Goal: Task Accomplishment & Management: Manage account settings

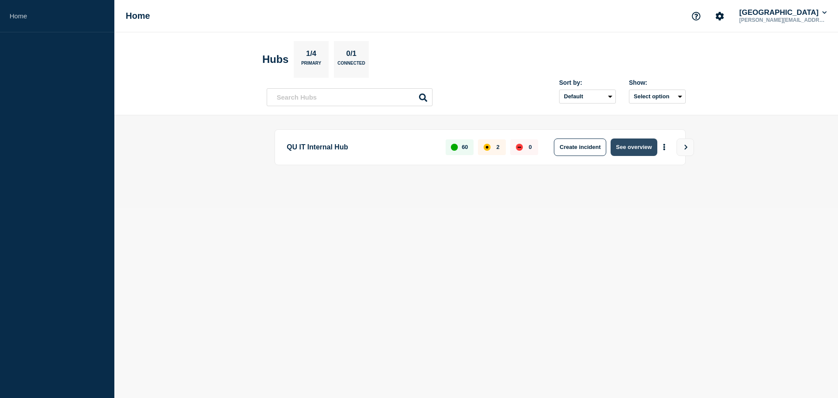
click at [639, 146] on button "See overview" at bounding box center [634, 146] width 46 height 17
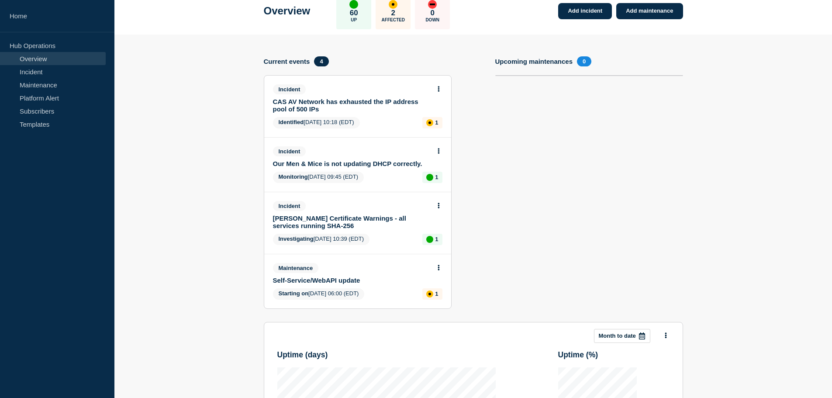
scroll to position [131, 0]
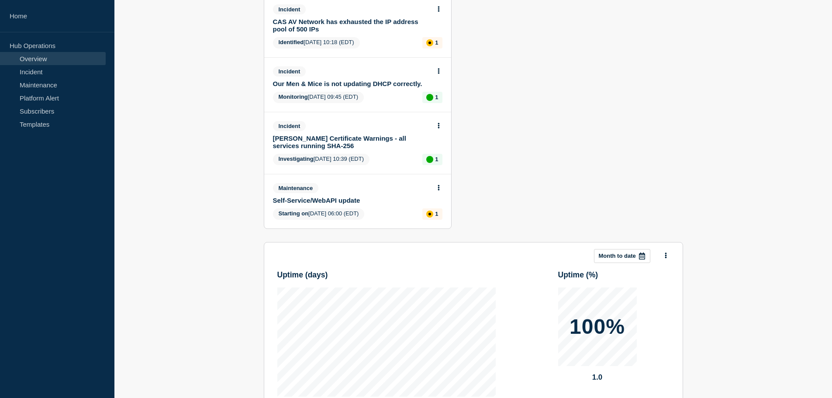
click at [440, 188] on button at bounding box center [438, 187] width 7 height 7
click at [436, 218] on link "Edit maintenance" at bounding box center [437, 220] width 47 height 7
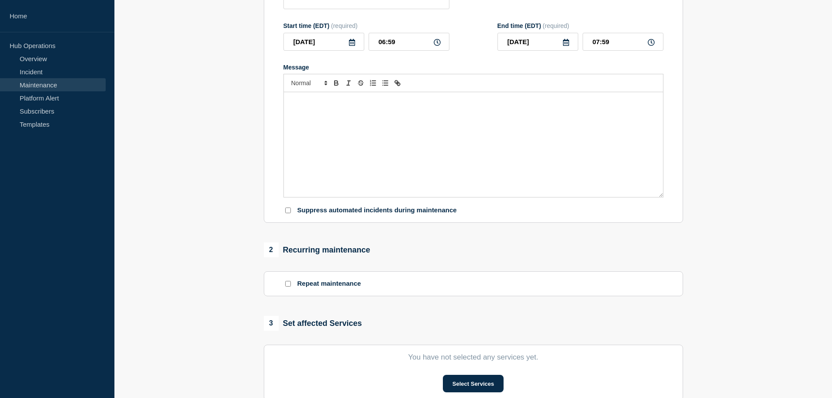
type input "Self-Service/WebAPI update"
type input "06:00"
type input "07:00"
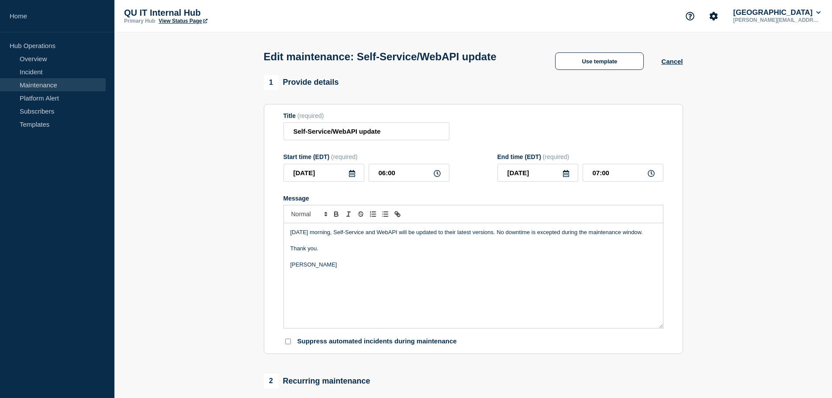
click at [48, 85] on link "Maintenance" at bounding box center [53, 84] width 106 height 13
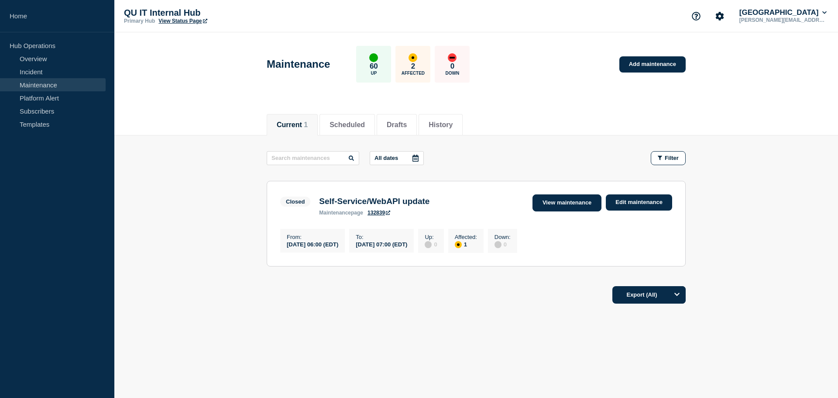
click at [564, 205] on link "View maintenance" at bounding box center [567, 202] width 69 height 17
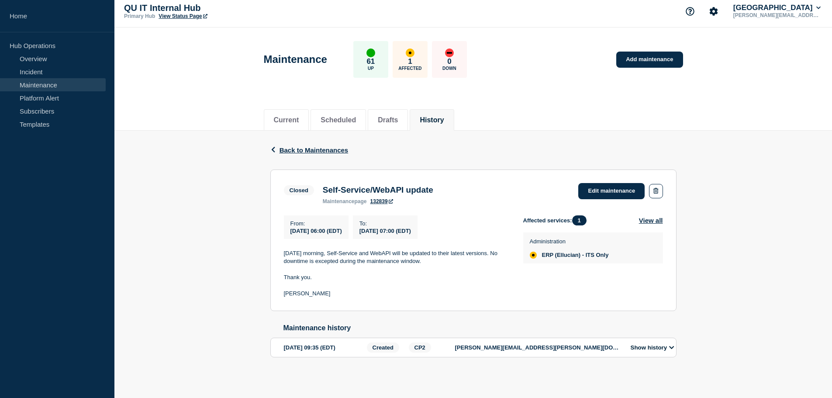
scroll to position [10, 0]
click at [598, 184] on link "Edit maintenance" at bounding box center [611, 191] width 66 height 16
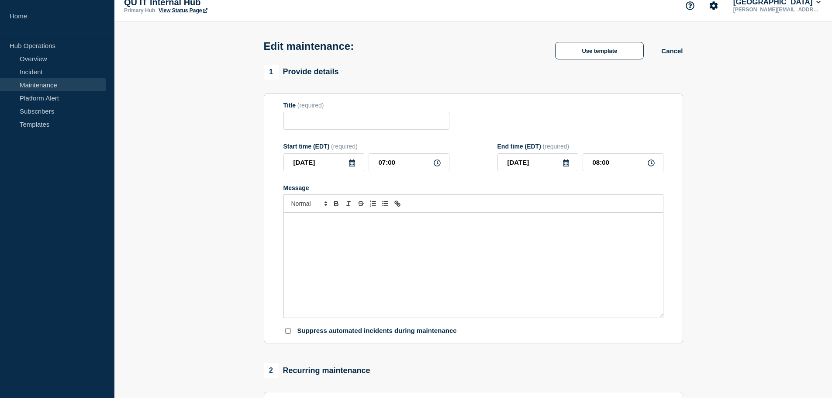
type input "Self-Service/WebAPI update"
type input "06:00"
type input "07:00"
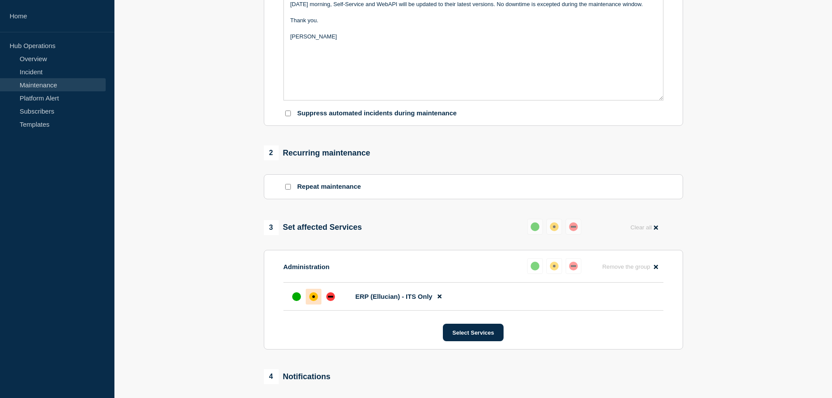
scroll to position [229, 0]
click at [295, 295] on div "up" at bounding box center [296, 295] width 9 height 9
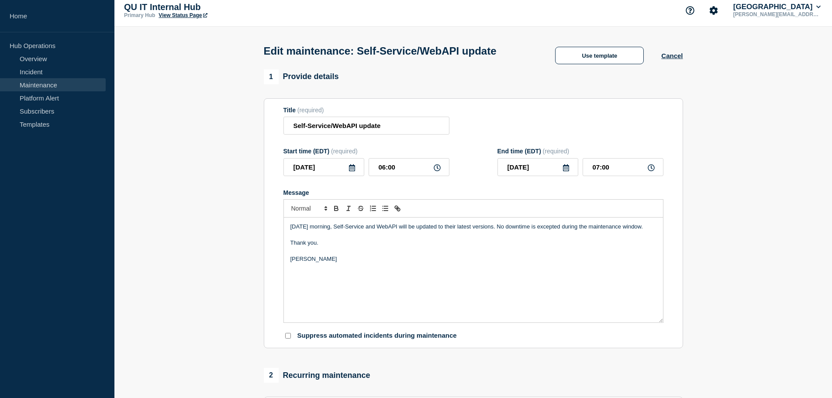
scroll to position [0, 0]
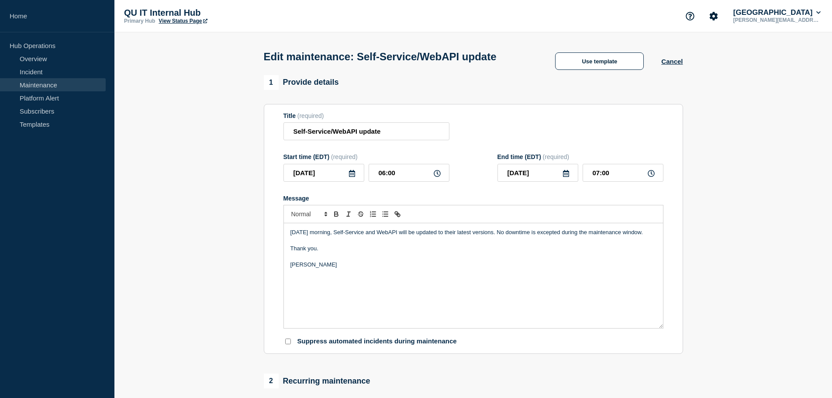
click at [291, 234] on p "[DATE] morning, Self-Service and WebAPI will be updated to their latest version…" at bounding box center [473, 232] width 366 height 8
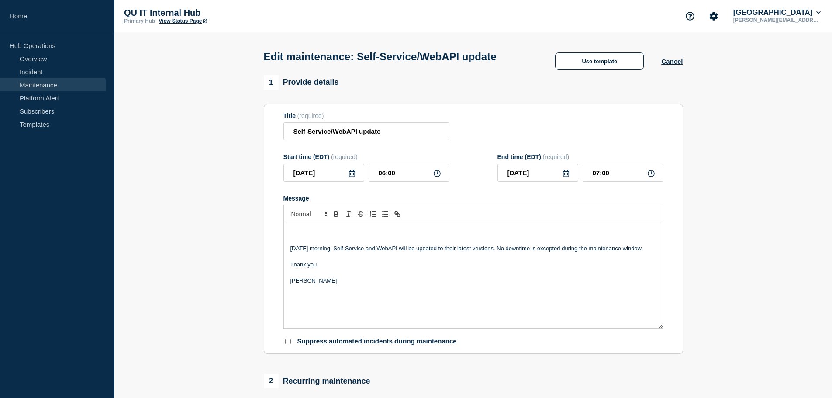
click at [294, 233] on p "Message" at bounding box center [473, 232] width 366 height 8
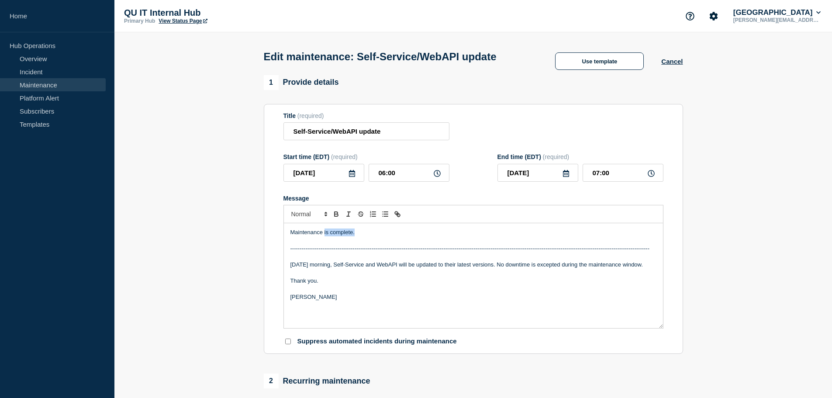
drag, startPoint x: 357, startPoint y: 231, endPoint x: 324, endPoint y: 232, distance: 33.2
click at [324, 232] on p "Maintenance is complete." at bounding box center [473, 232] width 366 height 8
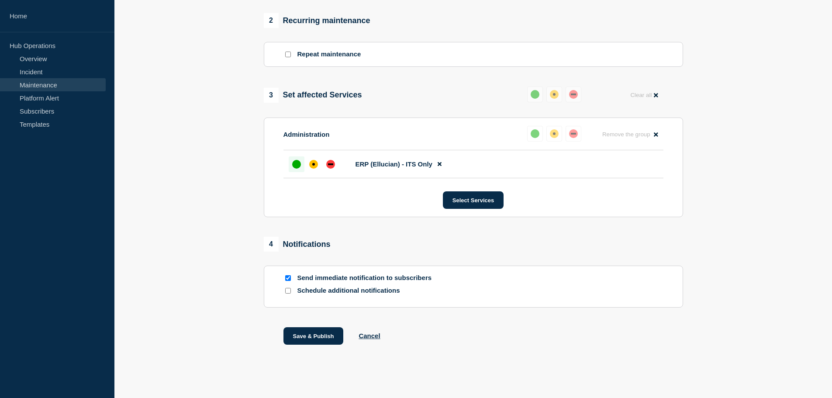
scroll to position [366, 0]
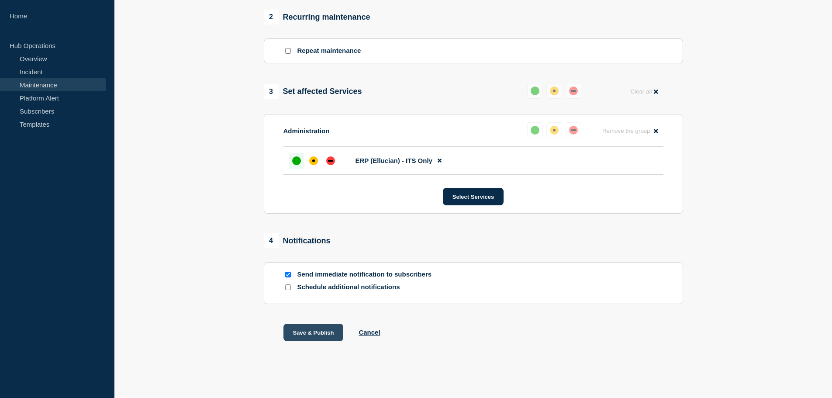
click at [320, 329] on button "Save & Publish" at bounding box center [313, 332] width 60 height 17
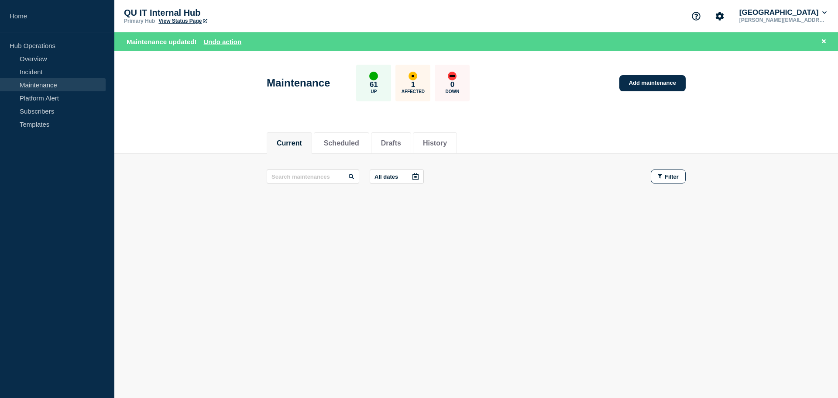
click at [420, 90] on p "Affected" at bounding box center [413, 91] width 23 height 5
click at [46, 61] on link "Overview" at bounding box center [53, 58] width 106 height 13
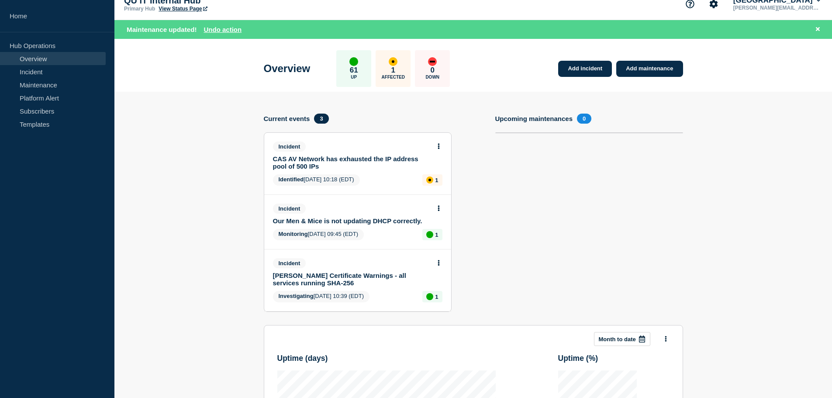
scroll to position [10, 0]
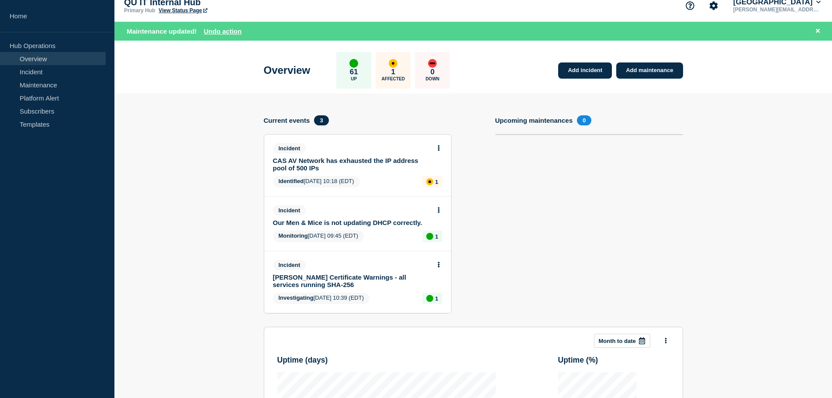
click at [400, 80] on p "Affected" at bounding box center [393, 78] width 23 height 5
click at [56, 84] on link "Maintenance" at bounding box center [53, 84] width 106 height 13
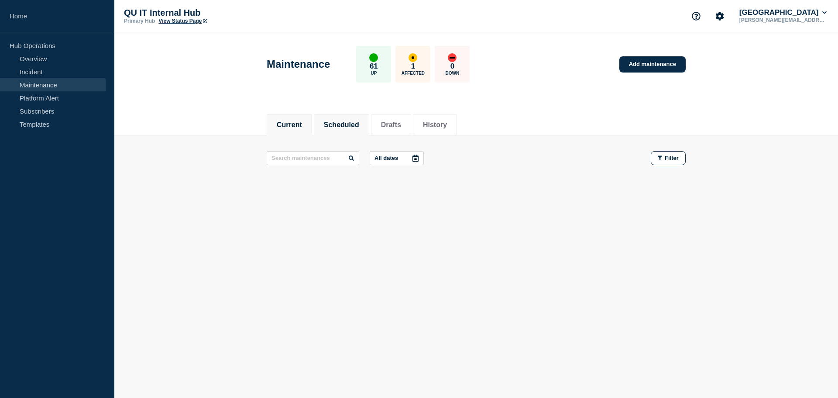
click at [351, 121] on button "Scheduled" at bounding box center [341, 125] width 35 height 8
click at [290, 122] on button "Current" at bounding box center [289, 125] width 25 height 8
click at [447, 124] on button "History" at bounding box center [435, 125] width 24 height 8
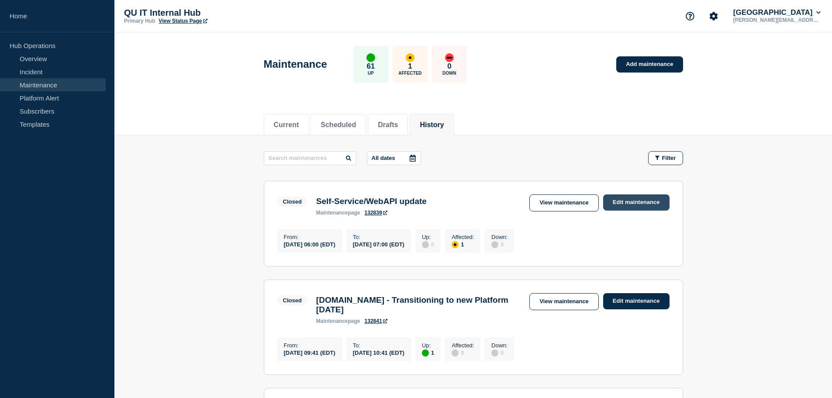
click at [633, 206] on link "Edit maintenance" at bounding box center [636, 202] width 66 height 16
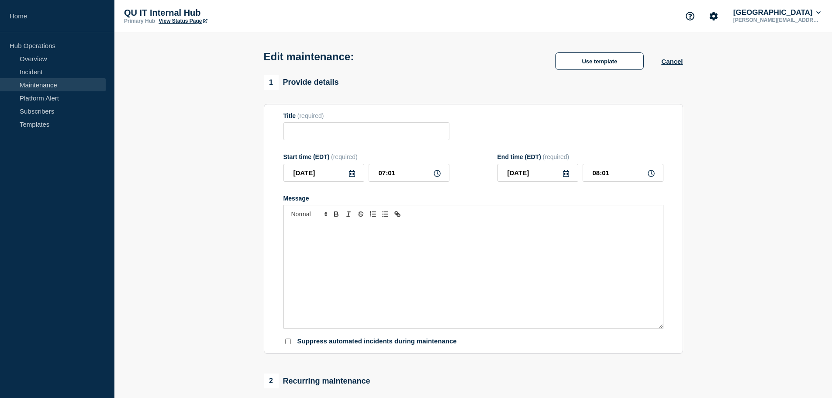
type input "Self-Service/WebAPI update"
type input "06:00"
type input "07:00"
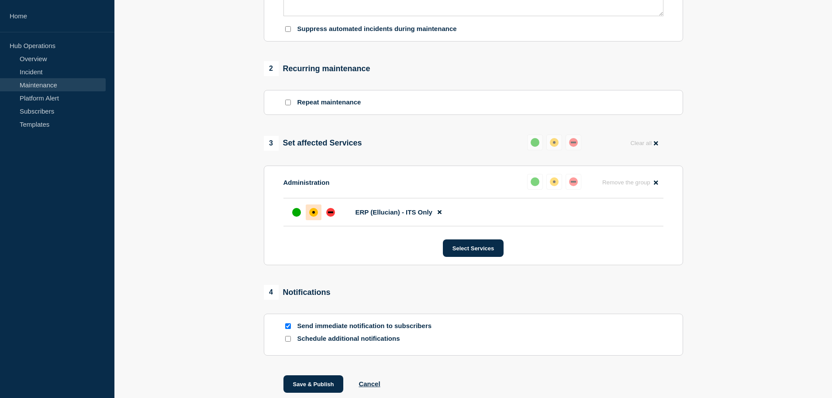
scroll to position [235, 0]
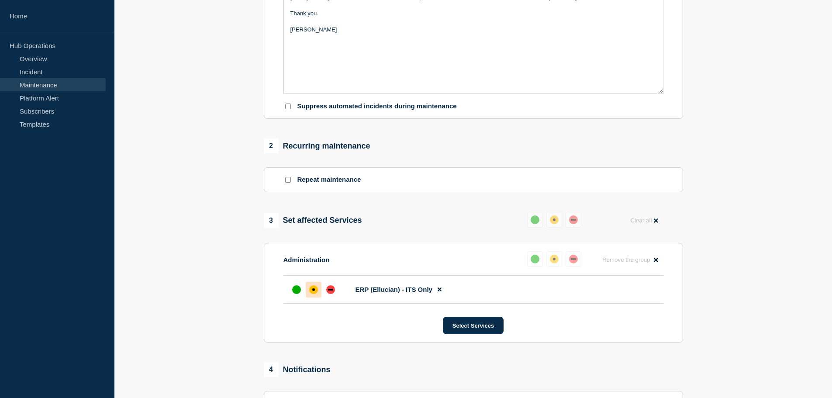
click at [49, 50] on p "Hub Operations" at bounding box center [57, 45] width 114 height 13
click at [42, 56] on link "Overview" at bounding box center [53, 58] width 106 height 13
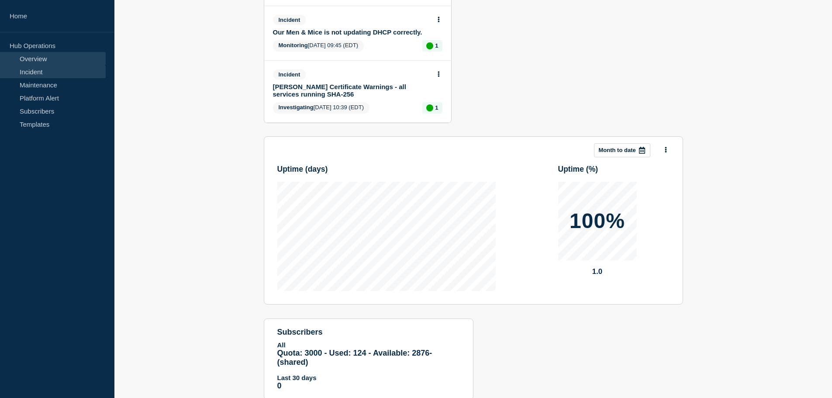
scroll to position [167, 0]
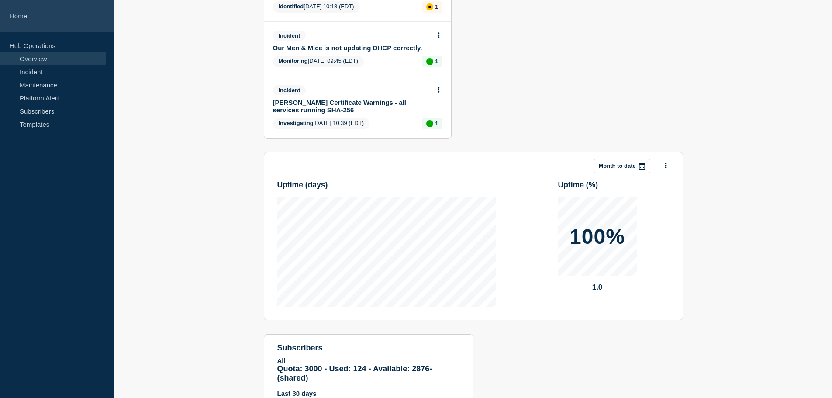
click at [20, 22] on link "Home" at bounding box center [57, 16] width 114 height 32
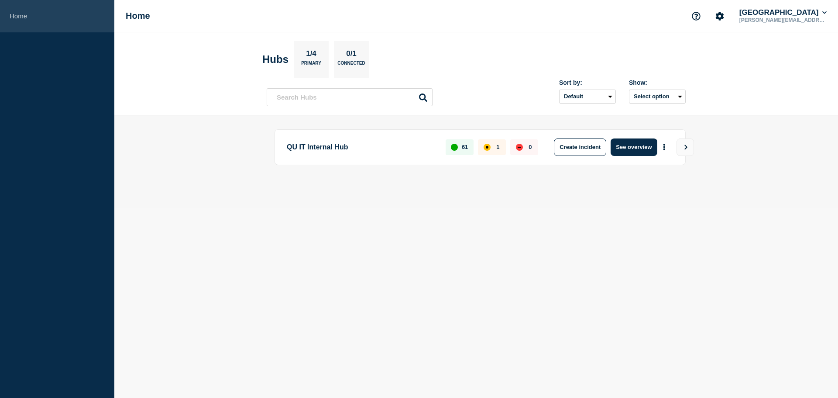
click at [24, 12] on link "Home" at bounding box center [57, 16] width 114 height 32
click at [622, 148] on button "See overview" at bounding box center [634, 146] width 46 height 17
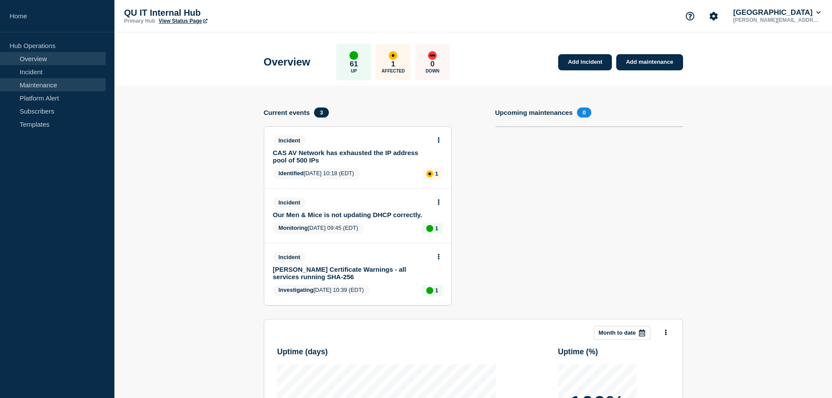
click at [38, 81] on link "Maintenance" at bounding box center [53, 84] width 106 height 13
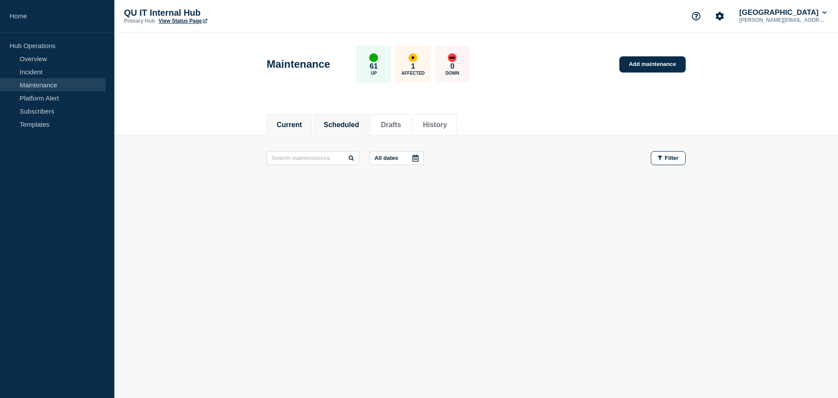
click at [344, 122] on button "Scheduled" at bounding box center [341, 125] width 35 height 8
click at [447, 123] on button "History" at bounding box center [435, 125] width 24 height 8
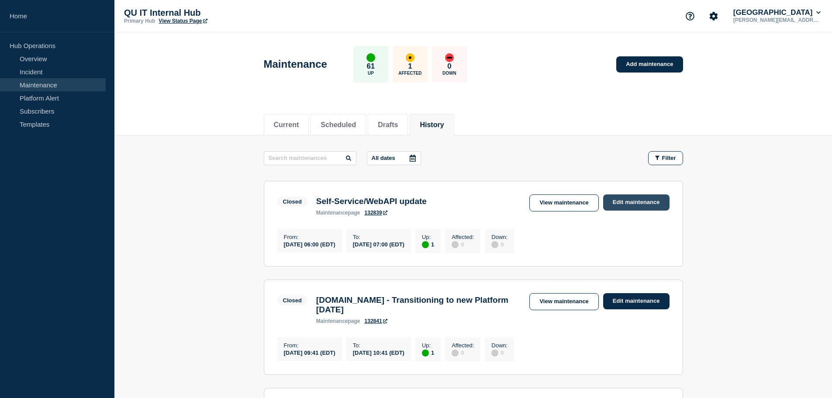
click at [629, 201] on link "Edit maintenance" at bounding box center [636, 202] width 66 height 16
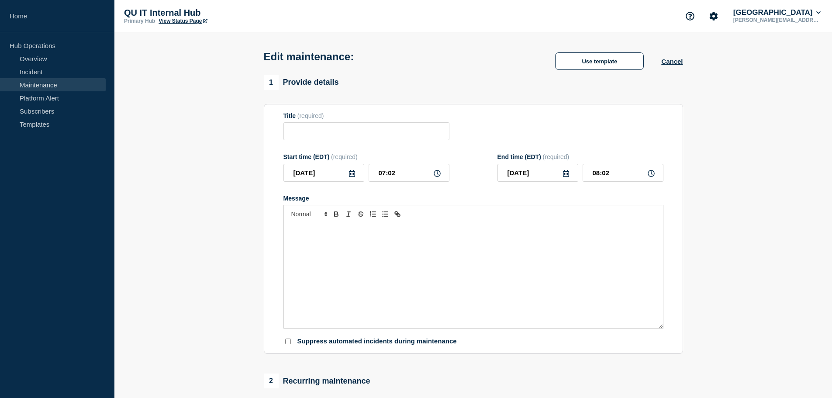
type input "Self-Service/WebAPI update"
type input "06:00"
type input "07:00"
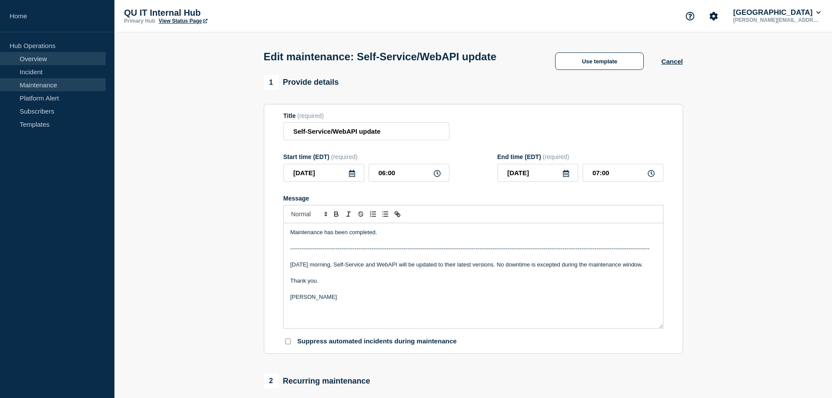
click at [36, 58] on link "Overview" at bounding box center [53, 58] width 106 height 13
